Goal: Task Accomplishment & Management: Manage account settings

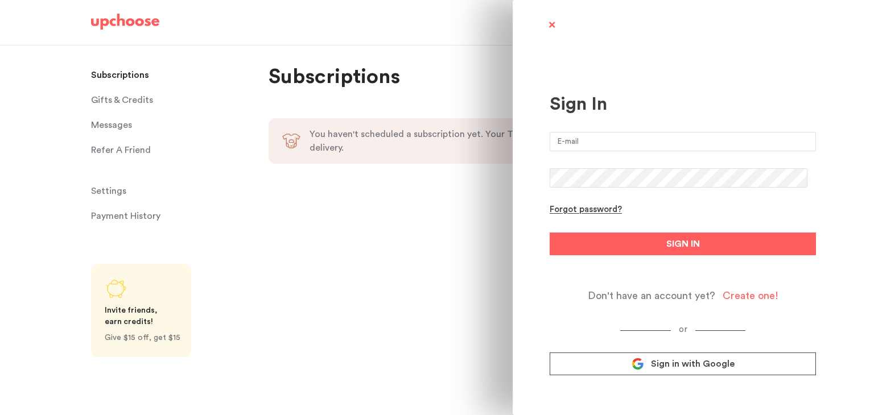
click at [569, 145] on input "email" at bounding box center [683, 141] width 266 height 19
type input "[EMAIL_ADDRESS][DOMAIN_NAME]"
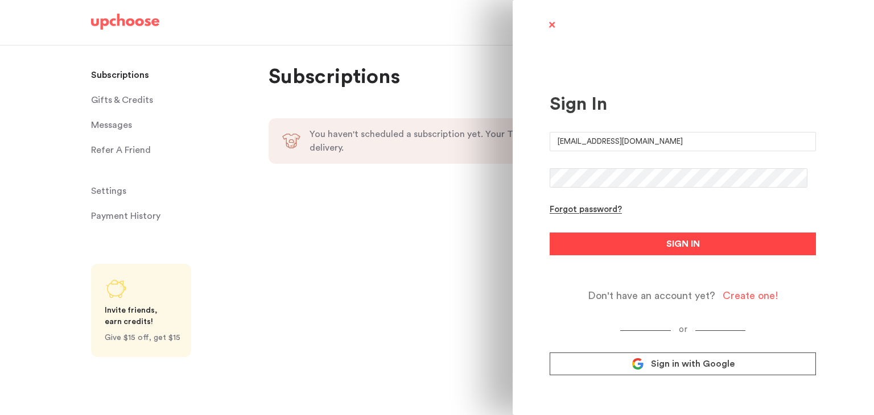
click at [666, 241] on span "SIGN IN" at bounding box center [683, 244] width 34 height 14
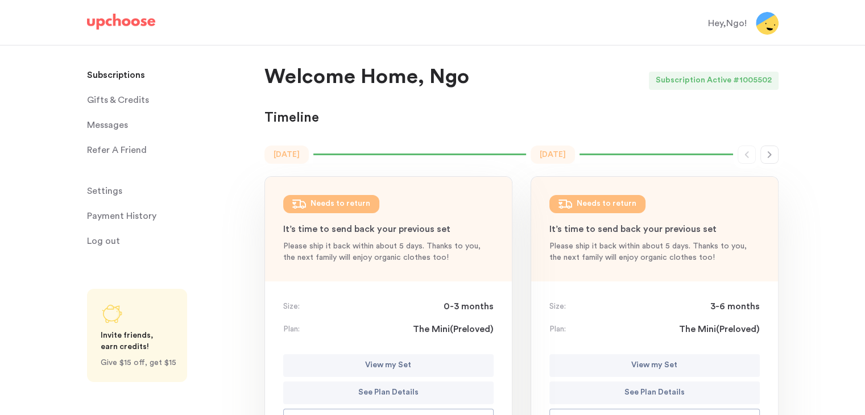
click at [769, 160] on button "button" at bounding box center [770, 155] width 18 height 18
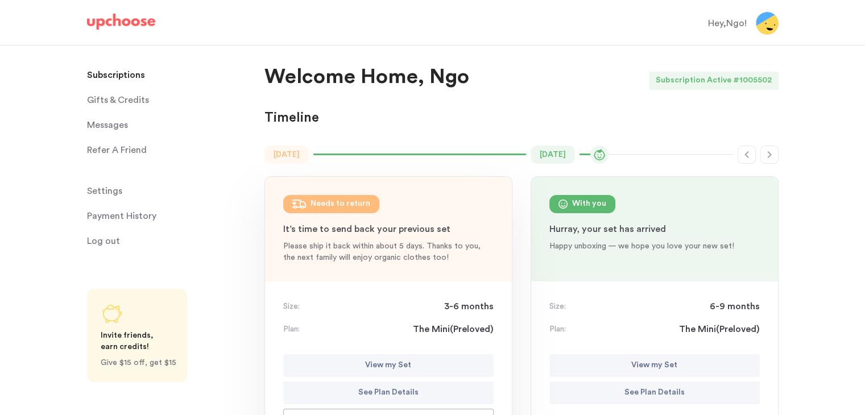
click at [109, 193] on span "Settings" at bounding box center [104, 191] width 35 height 23
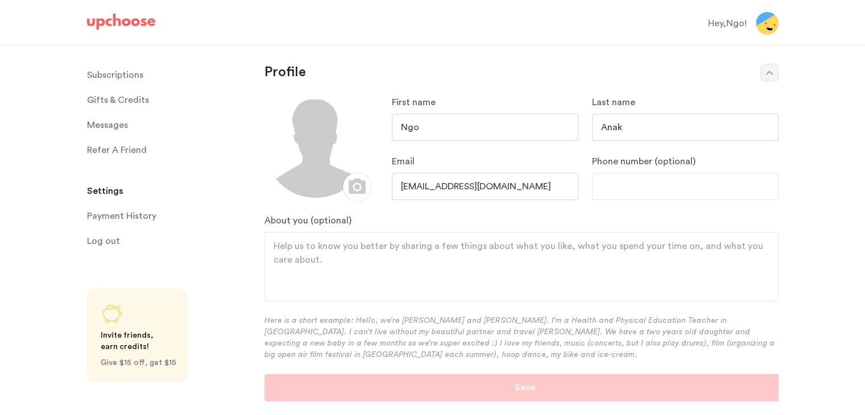
click at [130, 73] on p "Subscriptions" at bounding box center [115, 75] width 56 height 23
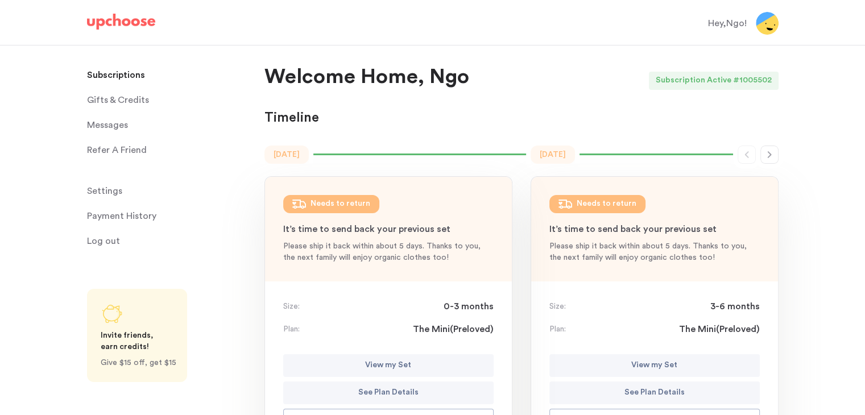
click at [771, 158] on icon "button" at bounding box center [769, 154] width 9 height 9
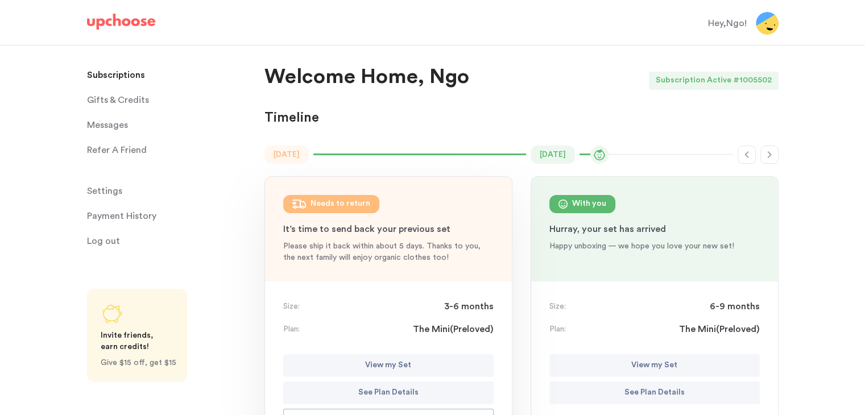
click at [746, 157] on icon "button" at bounding box center [746, 154] width 9 height 9
